Goal: Find contact information: Find contact information

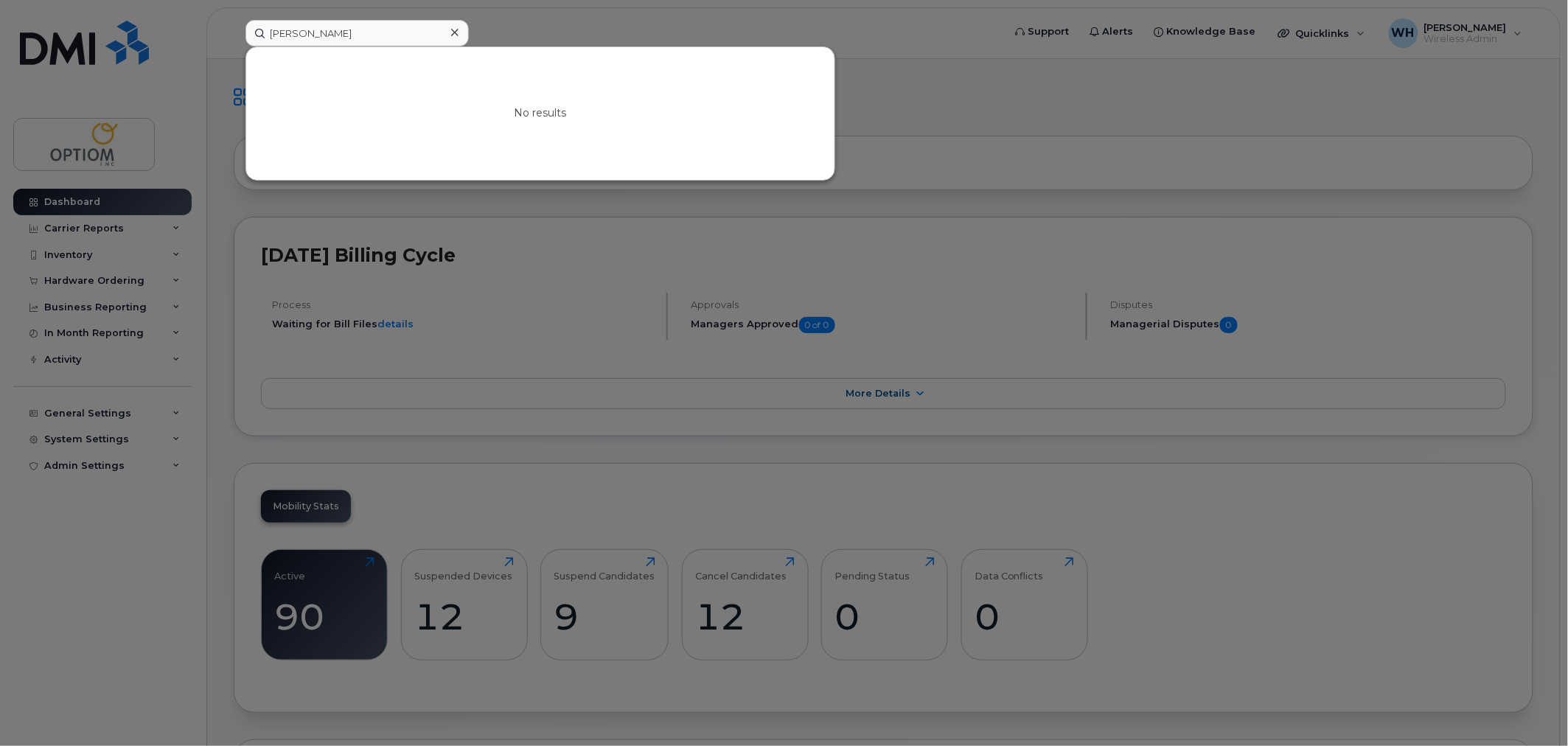
drag, startPoint x: 525, startPoint y: 18, endPoint x: 443, endPoint y: 2, distance: 83.5
click at [525, 18] on div at bounding box center [784, 373] width 1568 height 746
click at [297, 42] on input "michael caven" at bounding box center [357, 33] width 223 height 26
drag, startPoint x: 382, startPoint y: 45, endPoint x: 337, endPoint y: 35, distance: 46.1
click at [337, 35] on div "michael caven No results" at bounding box center [620, 33] width 749 height 26
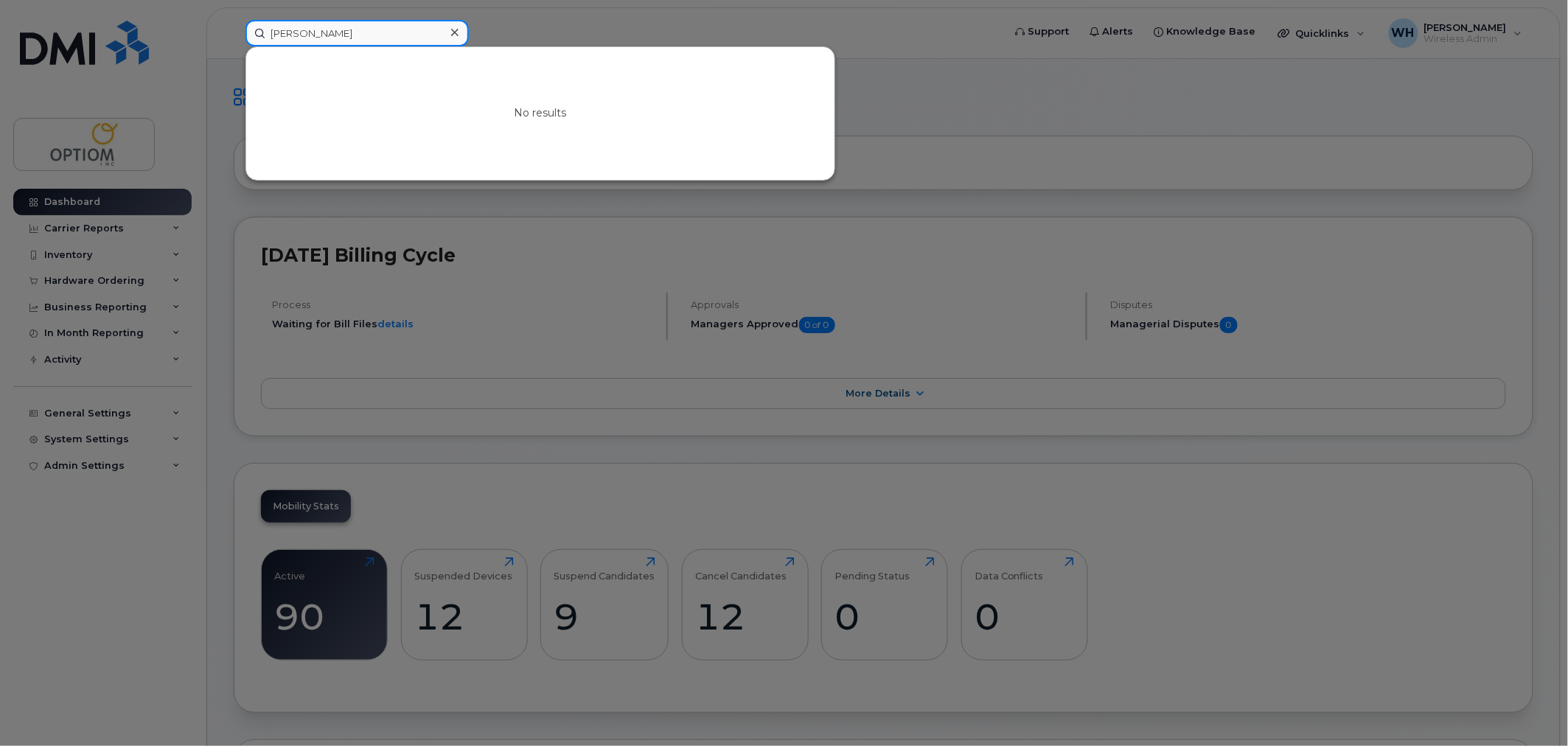
drag, startPoint x: 352, startPoint y: 33, endPoint x: 164, endPoint y: 27, distance: 188.1
click at [234, 27] on div "michael caven No results" at bounding box center [620, 33] width 772 height 26
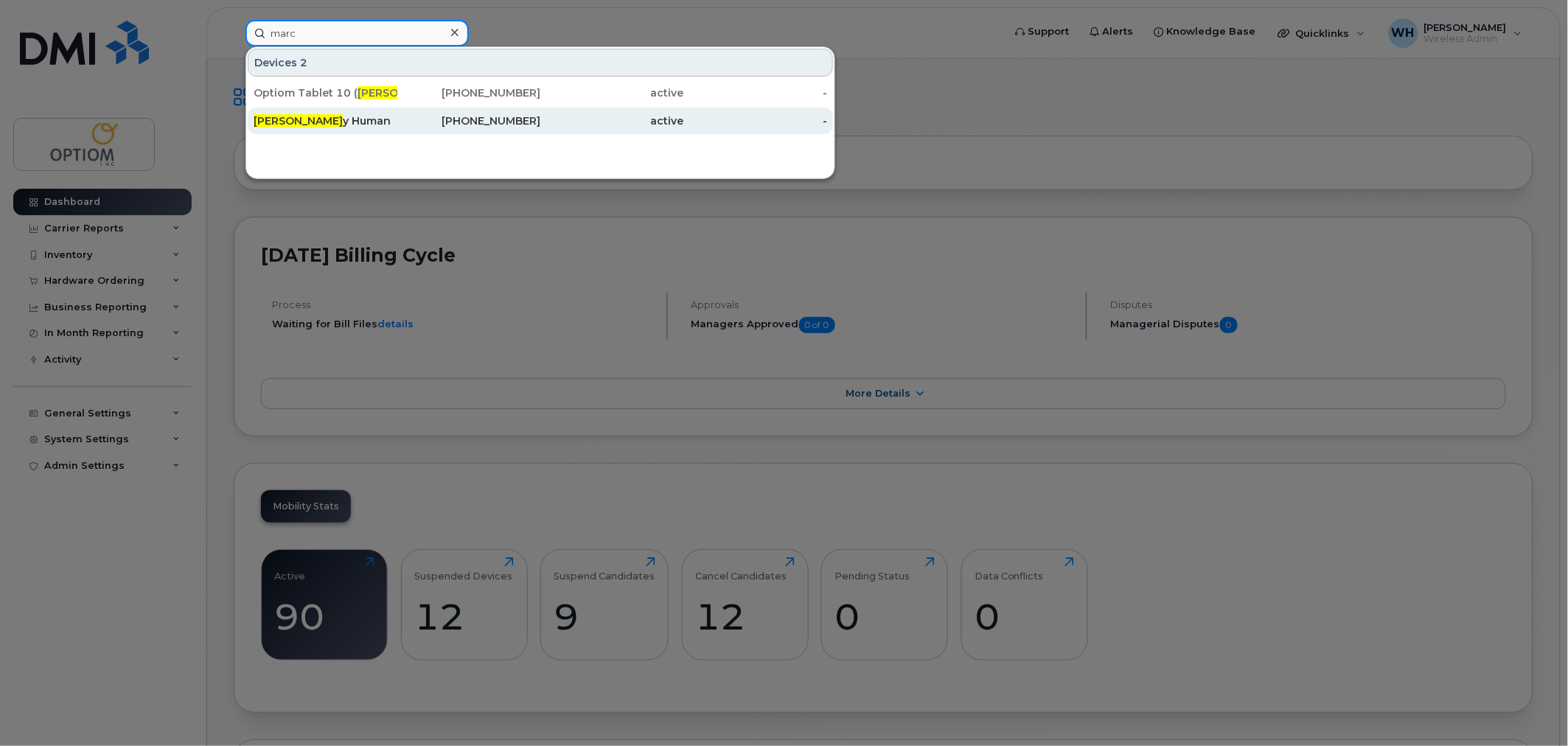
type input "marc"
click at [358, 123] on div "Marc y Human" at bounding box center [325, 120] width 144 height 15
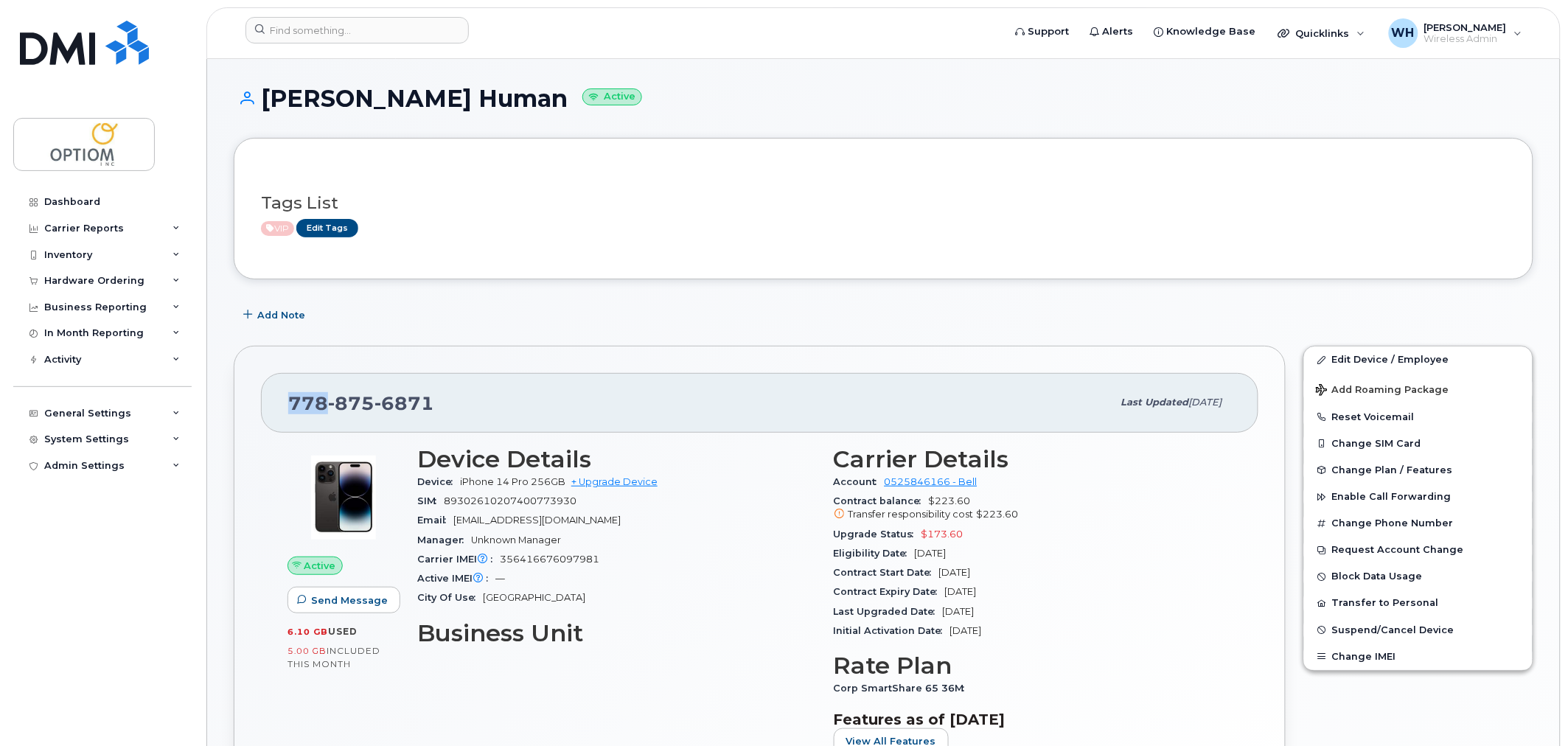
drag, startPoint x: 291, startPoint y: 404, endPoint x: 324, endPoint y: 404, distance: 33.0
click at [324, 404] on span "[PHONE_NUMBER]" at bounding box center [361, 403] width 146 height 22
copy span "778"
drag, startPoint x: 336, startPoint y: 406, endPoint x: 477, endPoint y: 399, distance: 141.2
click at [458, 403] on div "[PHONE_NUMBER]" at bounding box center [700, 403] width 824 height 31
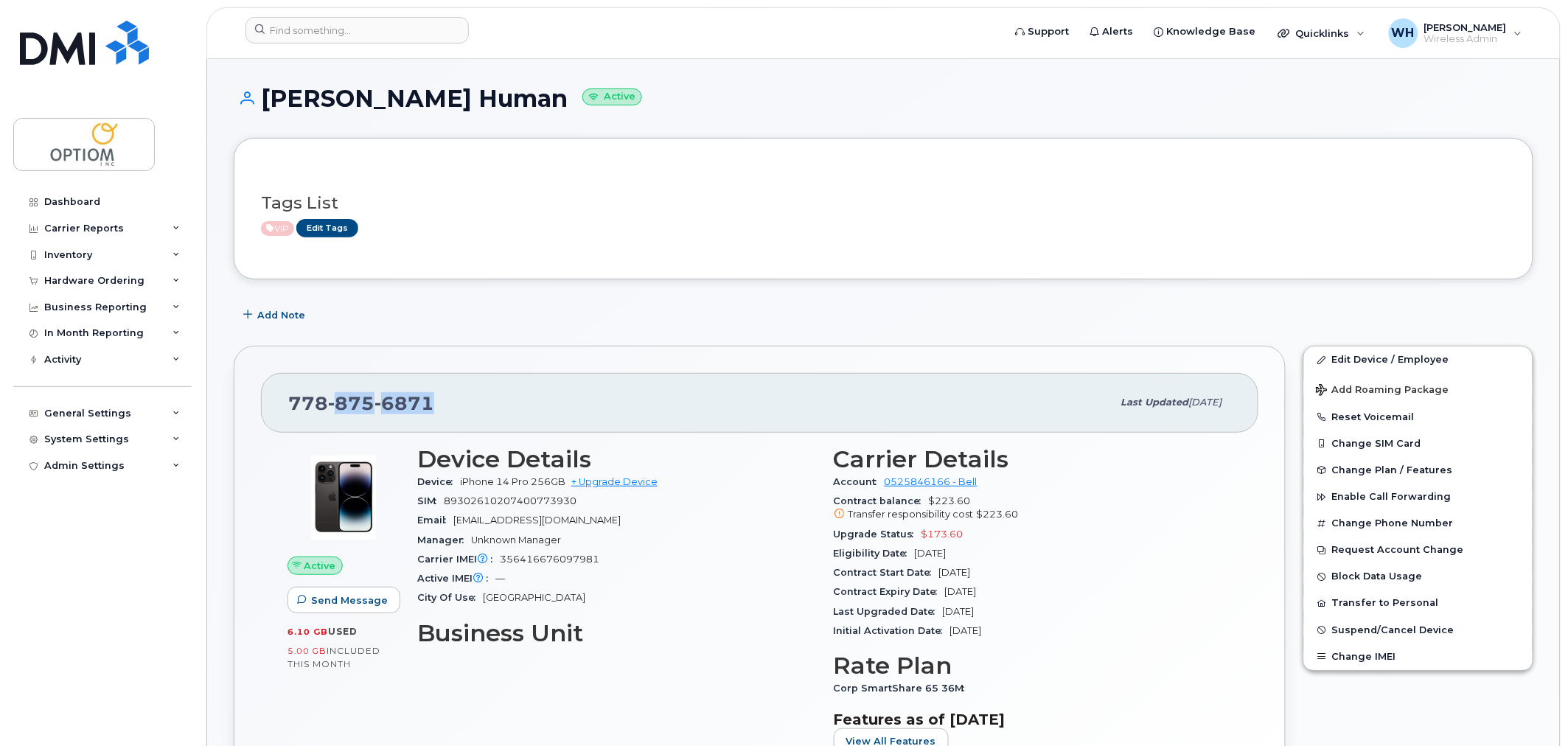
copy span "875 6871"
click at [323, 25] on input at bounding box center [357, 30] width 223 height 26
